Goal: Task Accomplishment & Management: Manage account settings

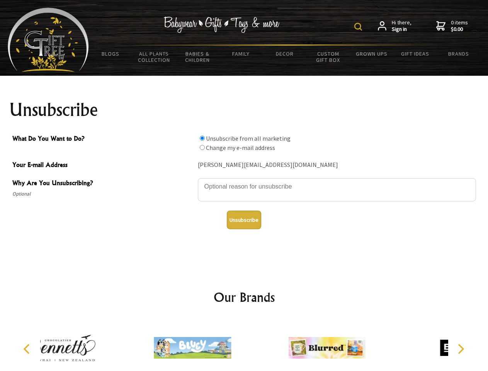
click at [359, 27] on img at bounding box center [358, 27] width 8 height 8
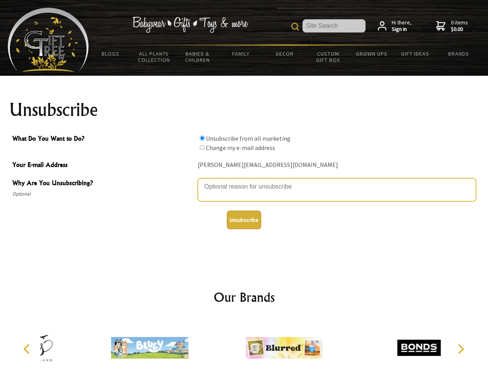
click at [244, 181] on textarea "Why Are You Unsubscribing?" at bounding box center [337, 189] width 278 height 23
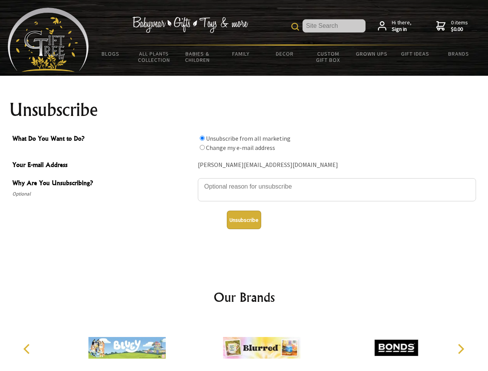
click at [202, 138] on input "What Do You Want to Do?" at bounding box center [202, 138] width 5 height 5
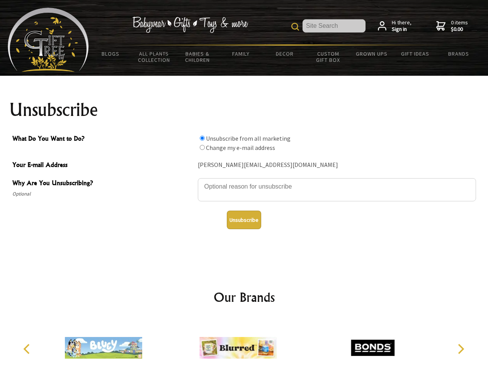
click at [202, 147] on input "What Do You Want to Do?" at bounding box center [202, 147] width 5 height 5
radio input "true"
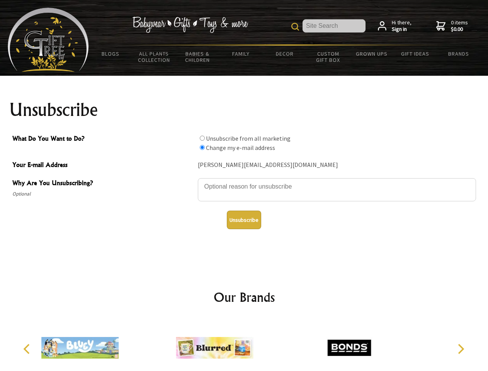
click at [244, 220] on button "Unsubscribe" at bounding box center [244, 219] width 34 height 19
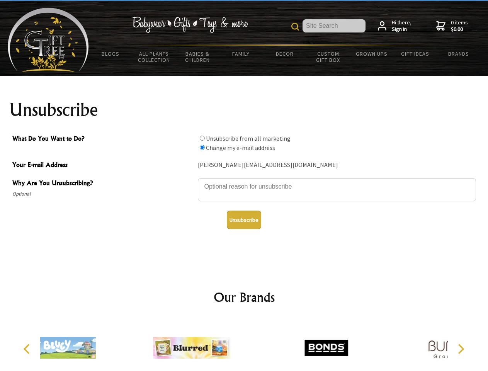
click at [259, 344] on div at bounding box center [326, 349] width 134 height 60
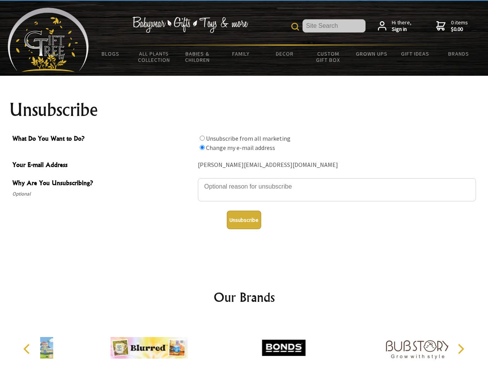
click at [28, 349] on icon "Previous" at bounding box center [27, 349] width 10 height 10
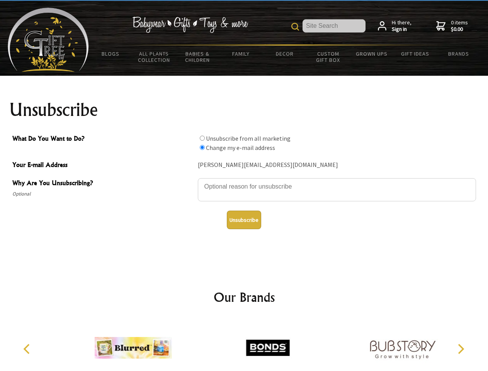
click at [460, 349] on icon "Next" at bounding box center [460, 349] width 10 height 10
